Goal: Task Accomplishment & Management: Use online tool/utility

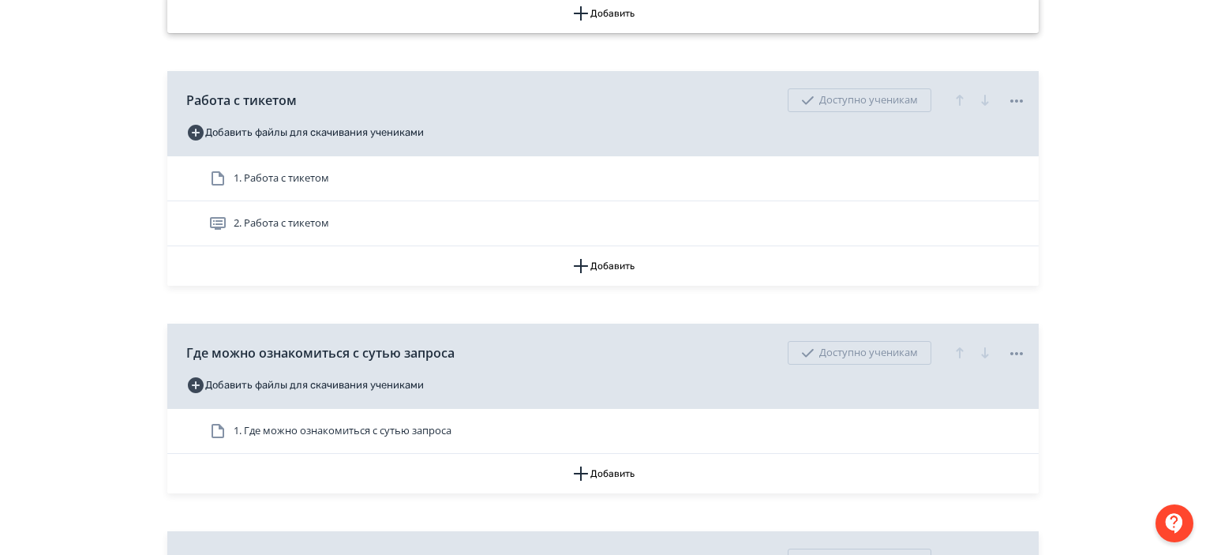
scroll to position [426, 0]
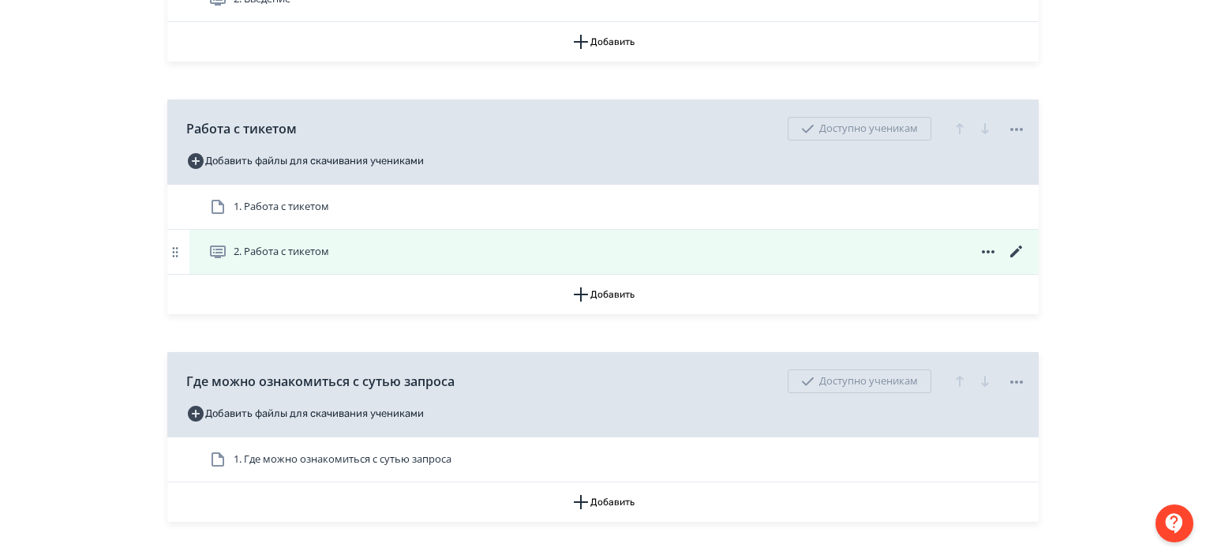
click at [1012, 246] on icon at bounding box center [1016, 251] width 19 height 19
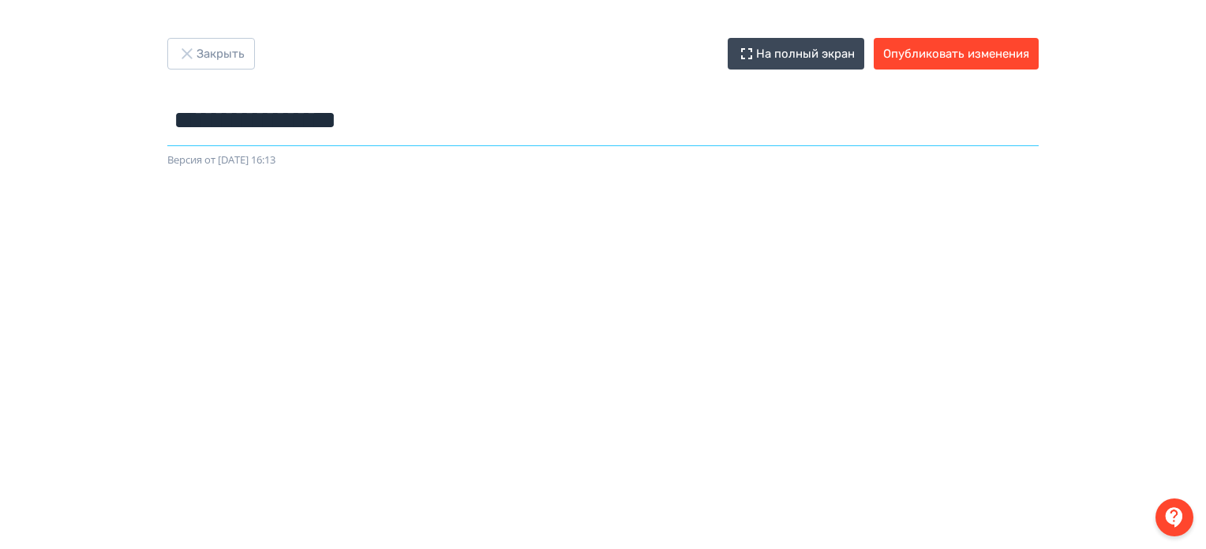
click at [456, 106] on input "**********" at bounding box center [603, 120] width 872 height 51
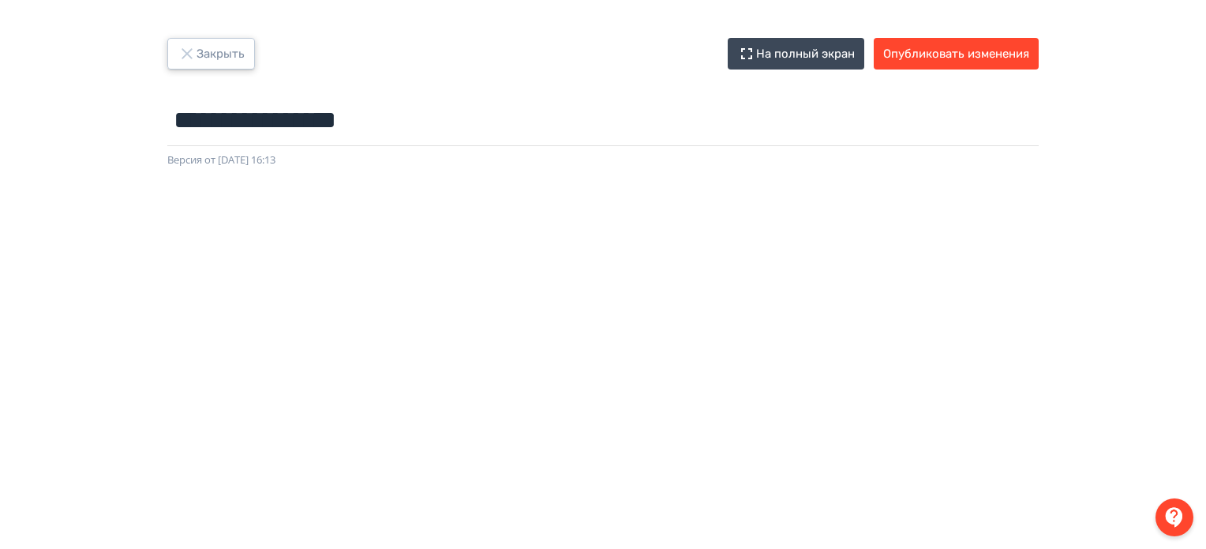
click at [250, 51] on button "Закрыть" at bounding box center [211, 54] width 88 height 32
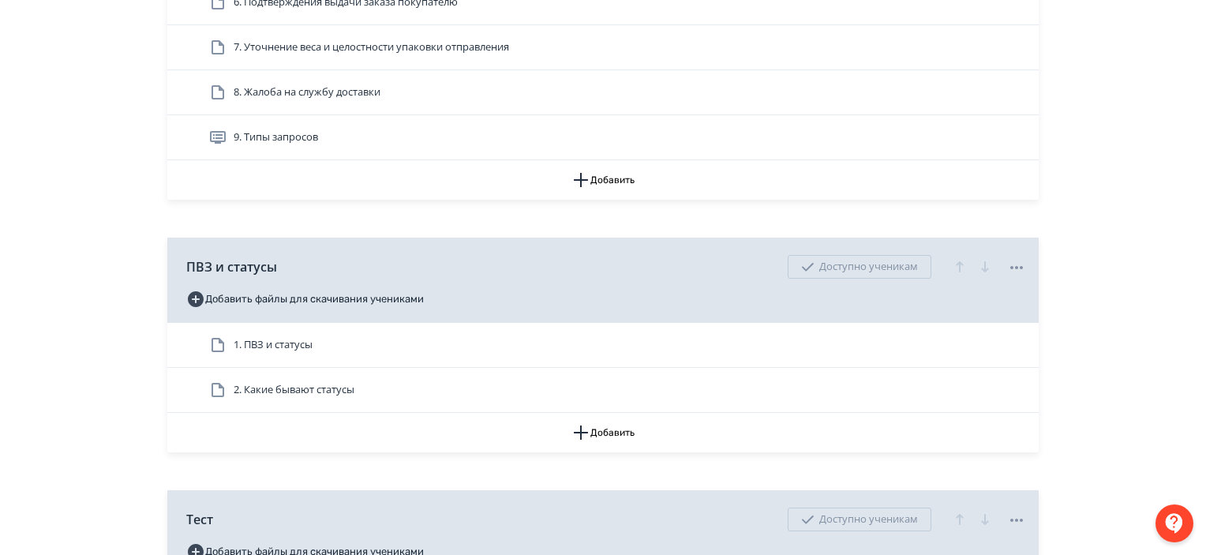
scroll to position [1317, 0]
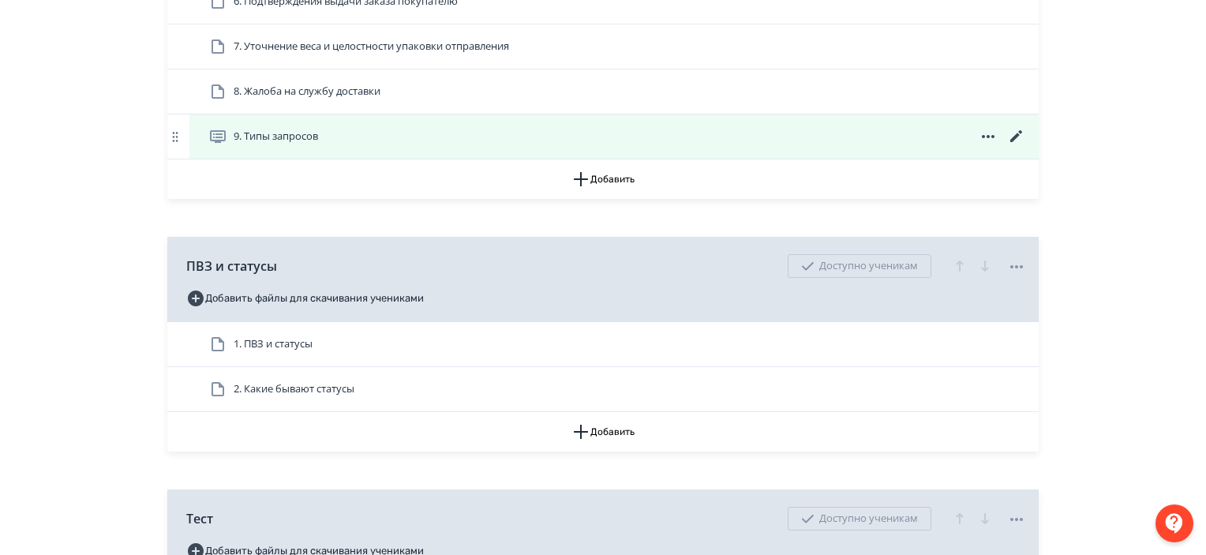
click at [1018, 135] on icon at bounding box center [1016, 136] width 12 height 12
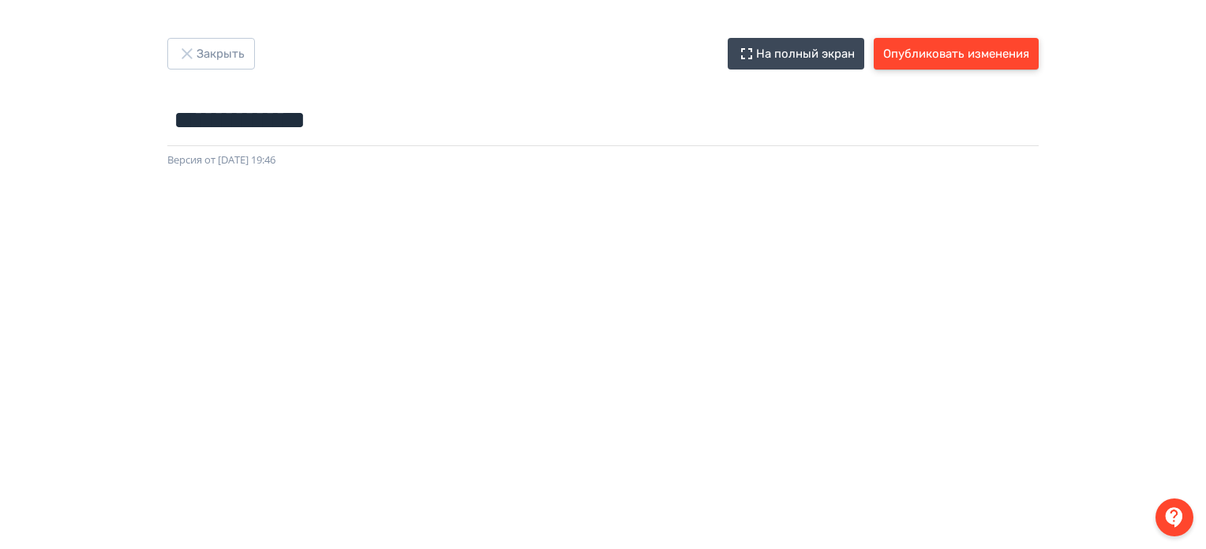
click at [959, 61] on button "Опубликовать изменения" at bounding box center [956, 54] width 165 height 32
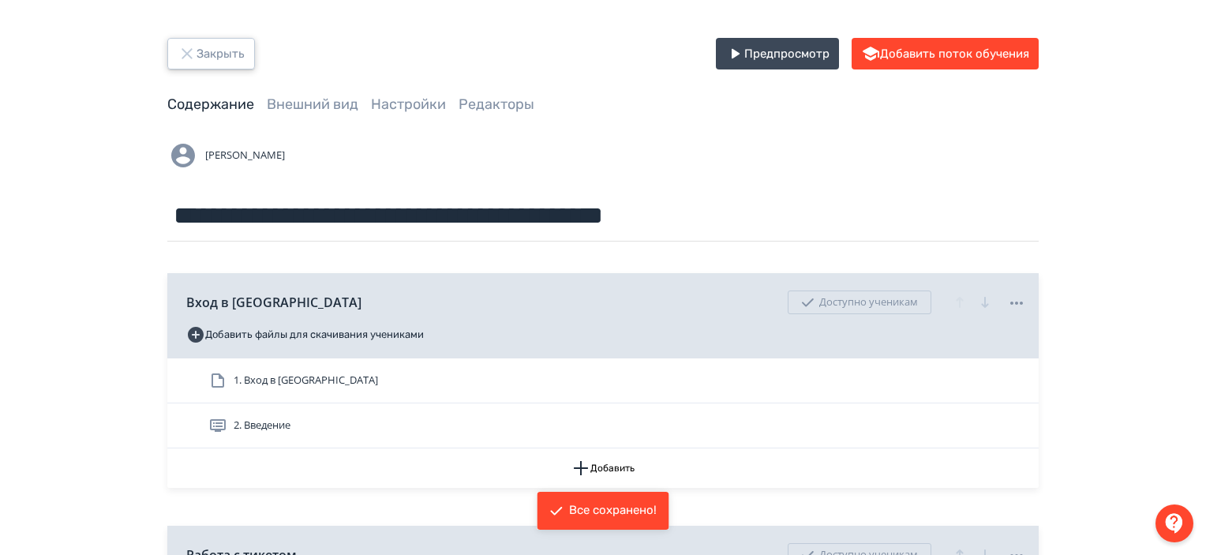
click at [231, 55] on button "Закрыть" at bounding box center [211, 54] width 88 height 32
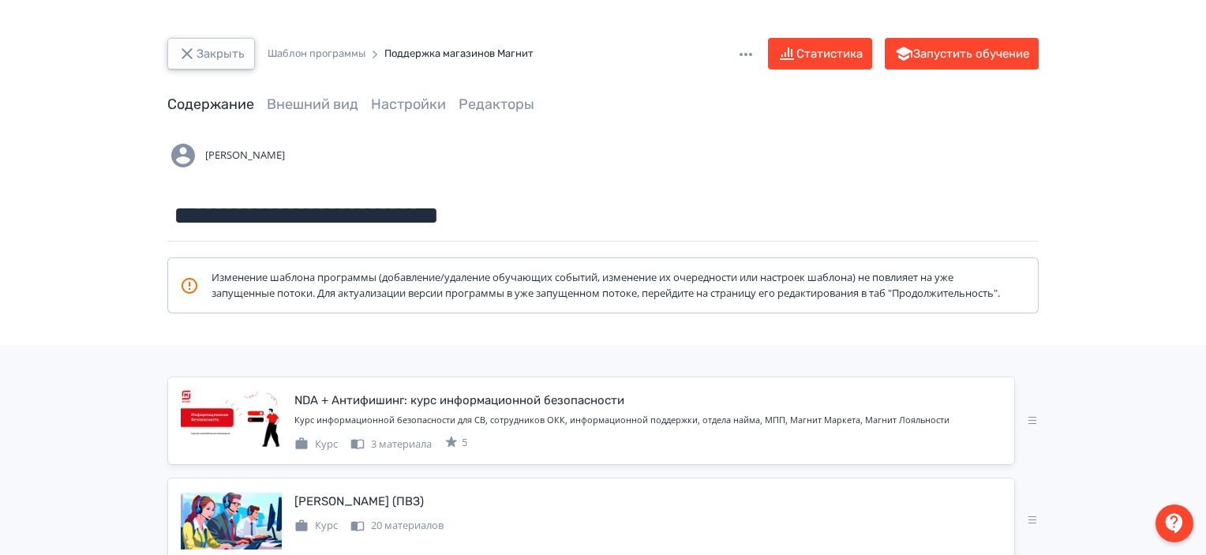
click at [229, 59] on button "Закрыть" at bounding box center [211, 54] width 88 height 32
